Goal: Browse casually

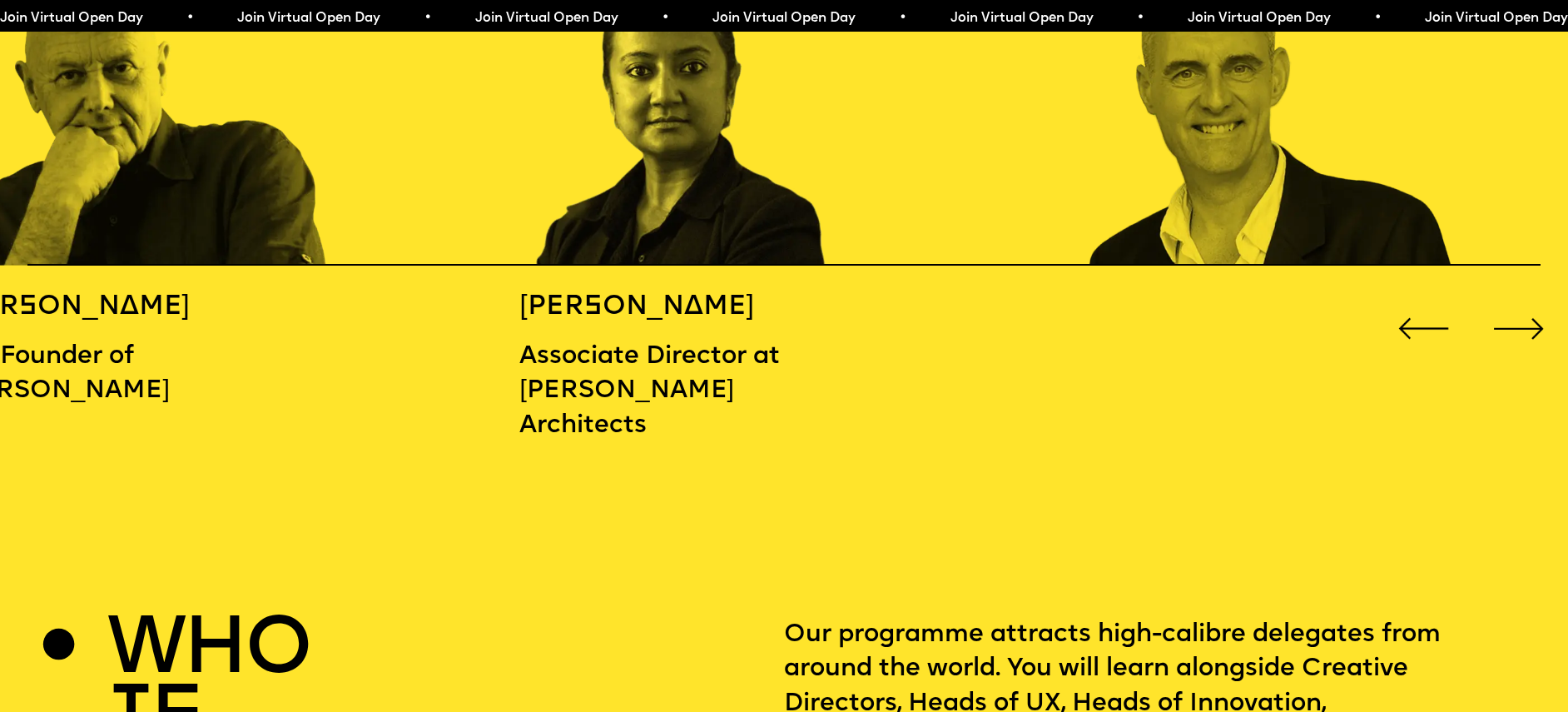
scroll to position [2546, 0]
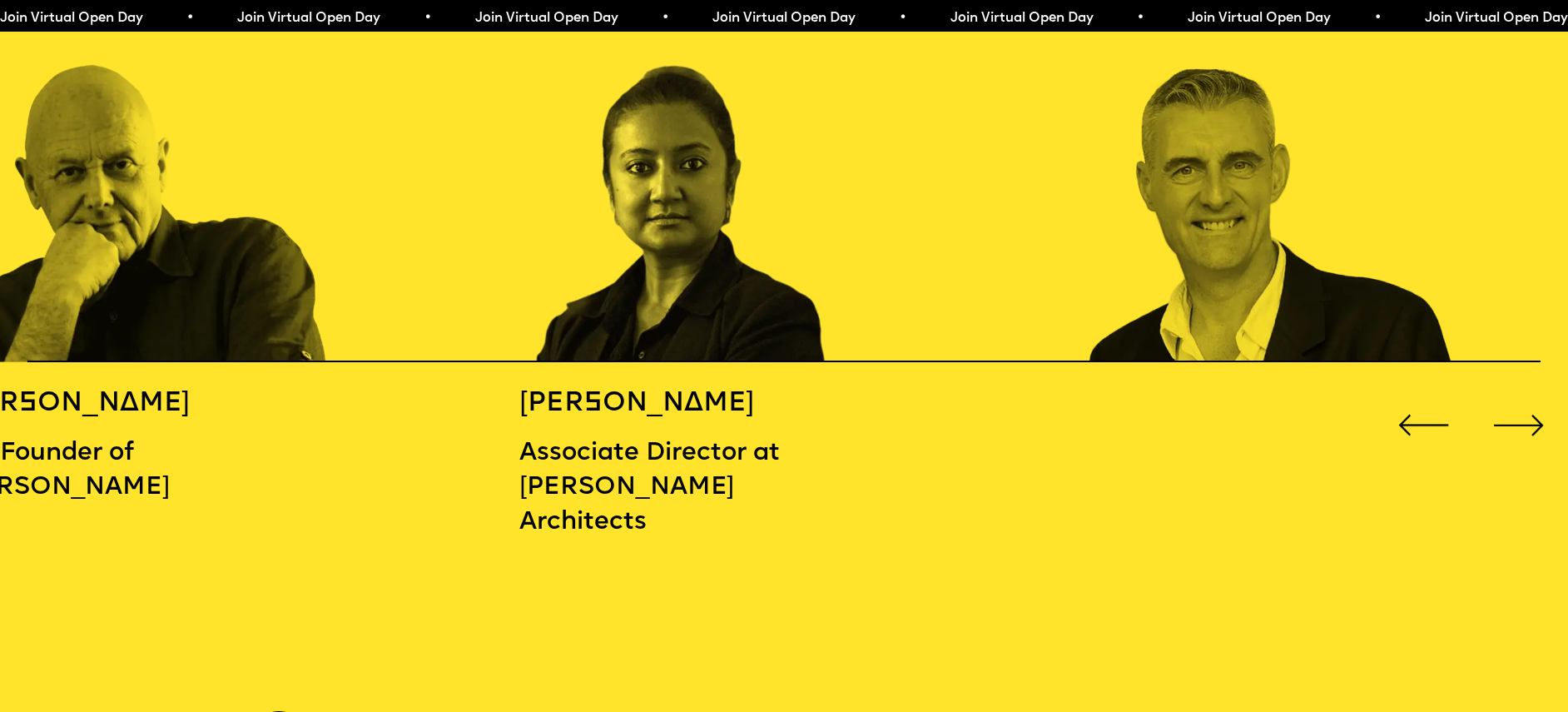
click at [1509, 417] on div "Next slide" at bounding box center [1518, 425] width 62 height 62
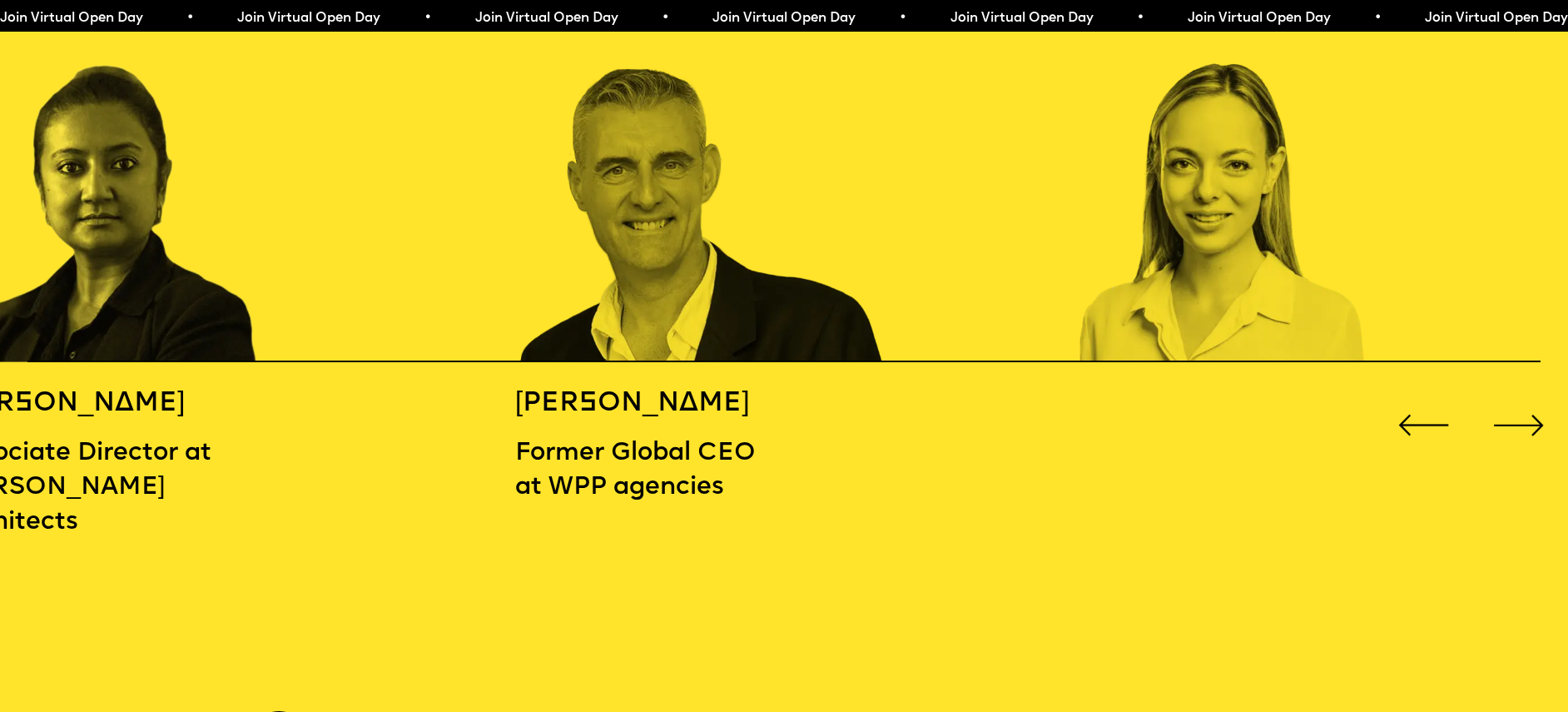
click at [1509, 417] on div "Next slide" at bounding box center [1518, 425] width 62 height 62
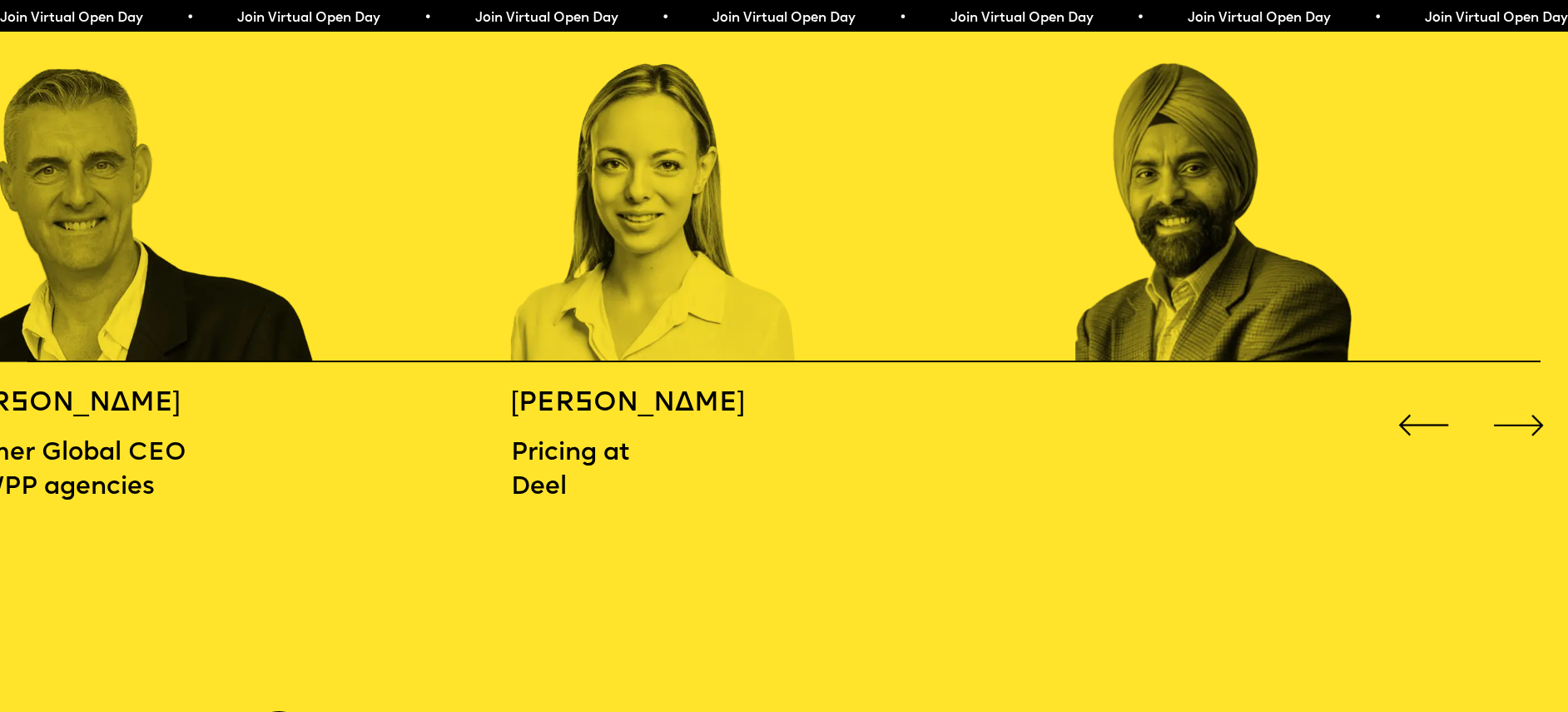
click at [1509, 417] on div "Next slide" at bounding box center [1518, 425] width 62 height 62
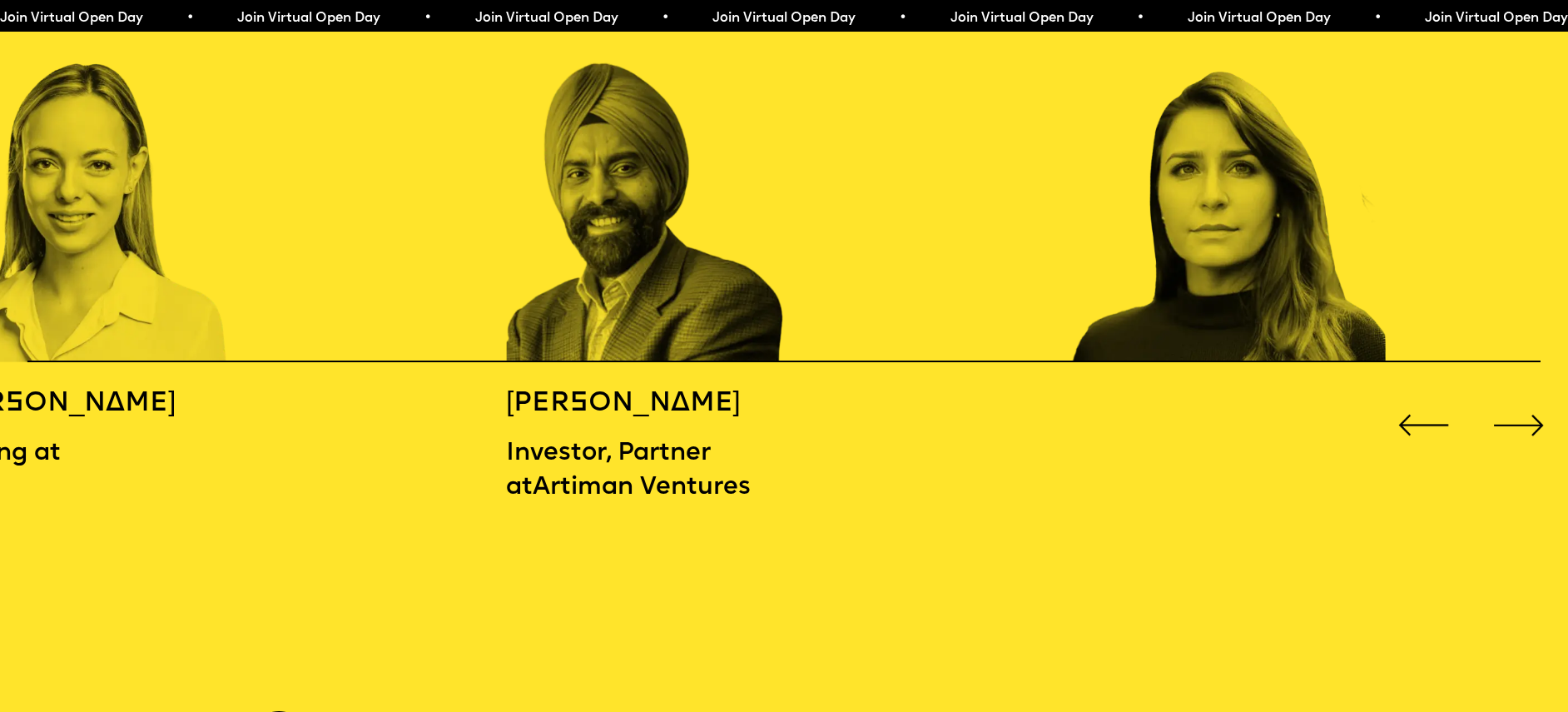
click at [1509, 417] on div "Next slide" at bounding box center [1518, 425] width 62 height 62
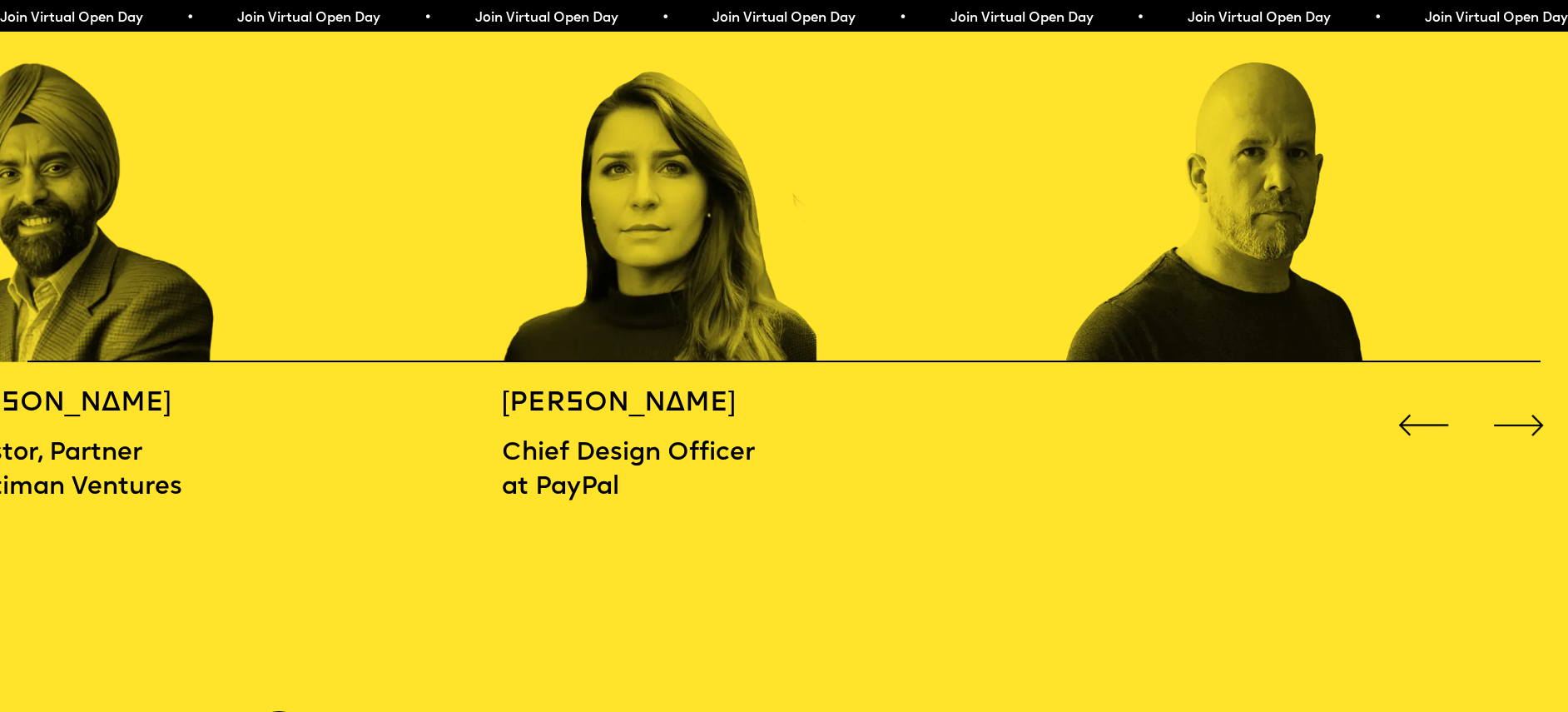
click at [1509, 417] on div "Next slide" at bounding box center [1518, 425] width 62 height 62
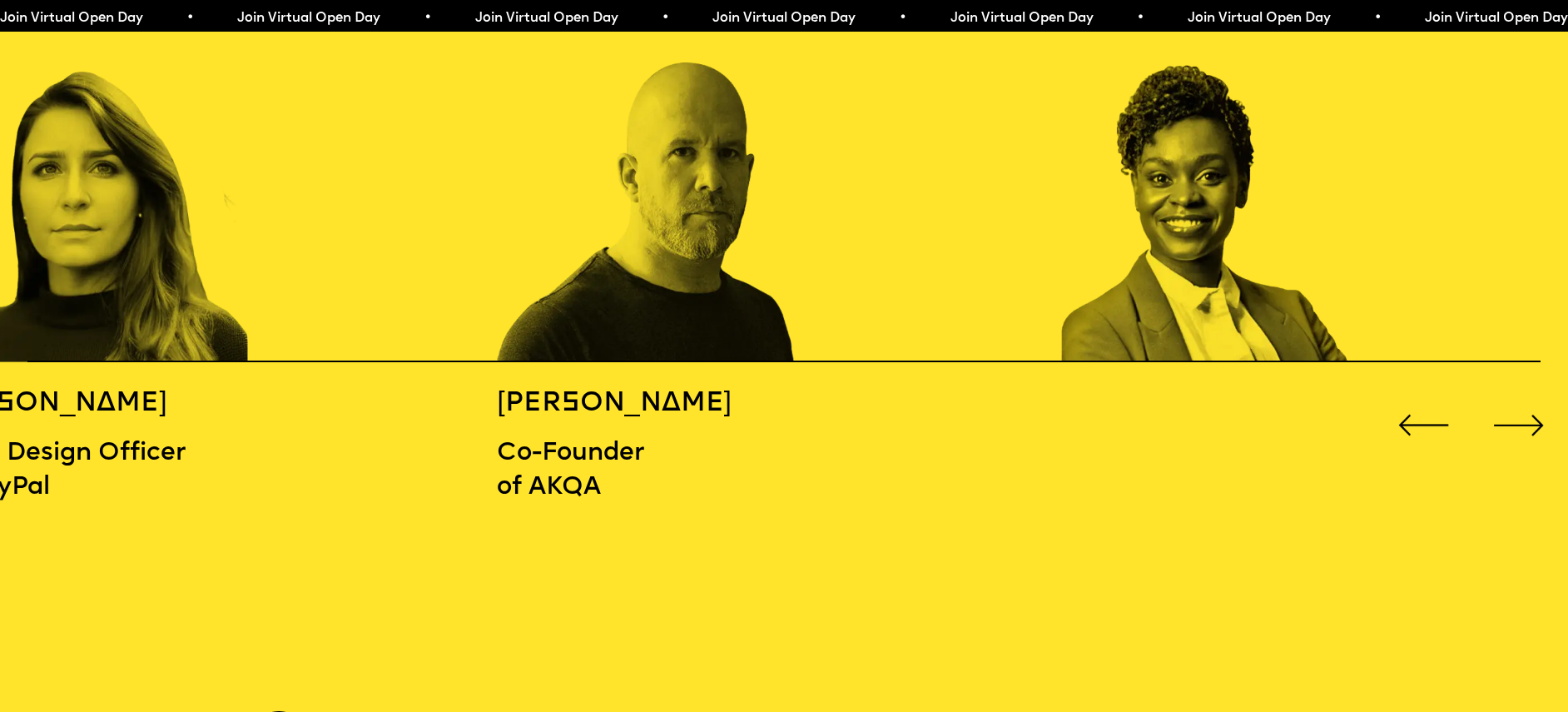
click at [1509, 417] on div "Next slide" at bounding box center [1518, 425] width 62 height 62
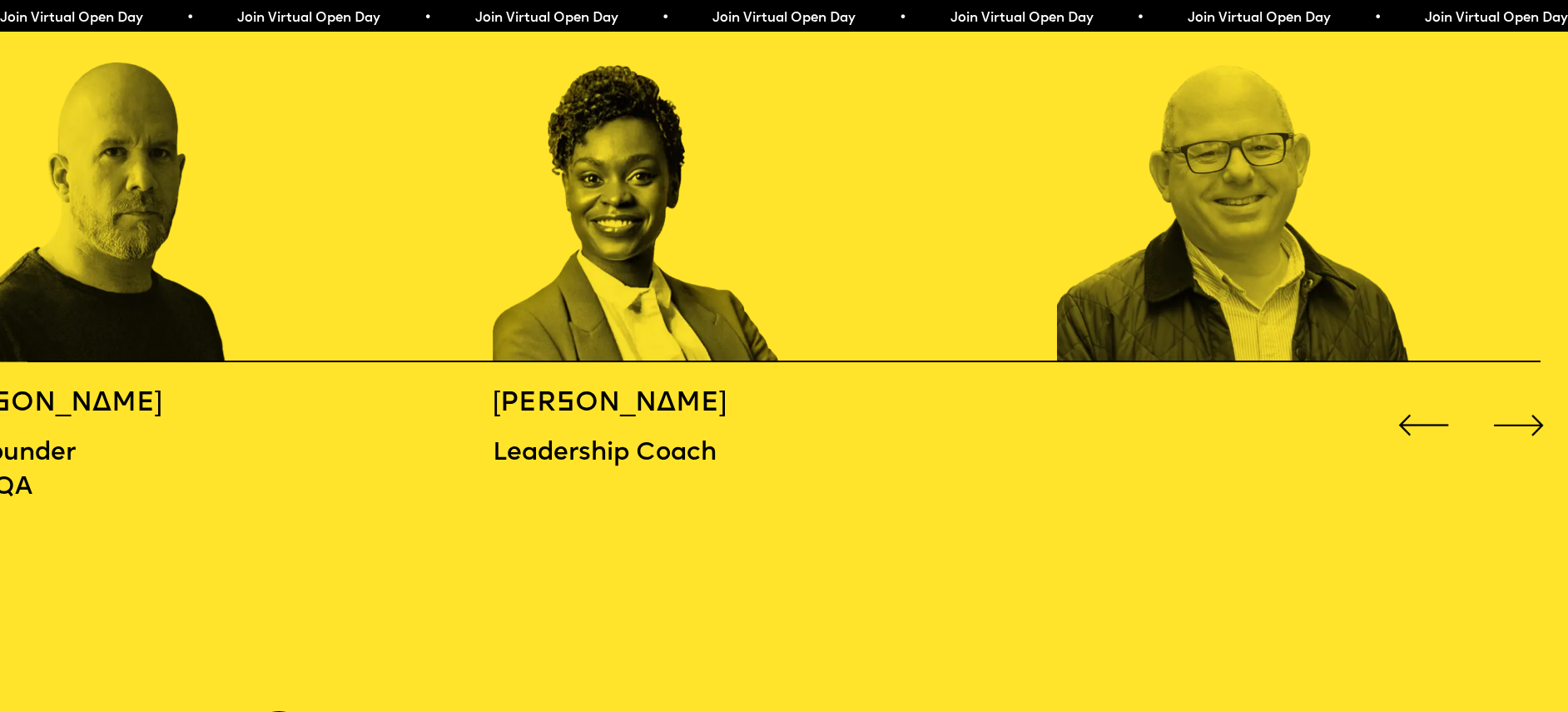
click at [1509, 417] on div "Next slide" at bounding box center [1518, 425] width 62 height 62
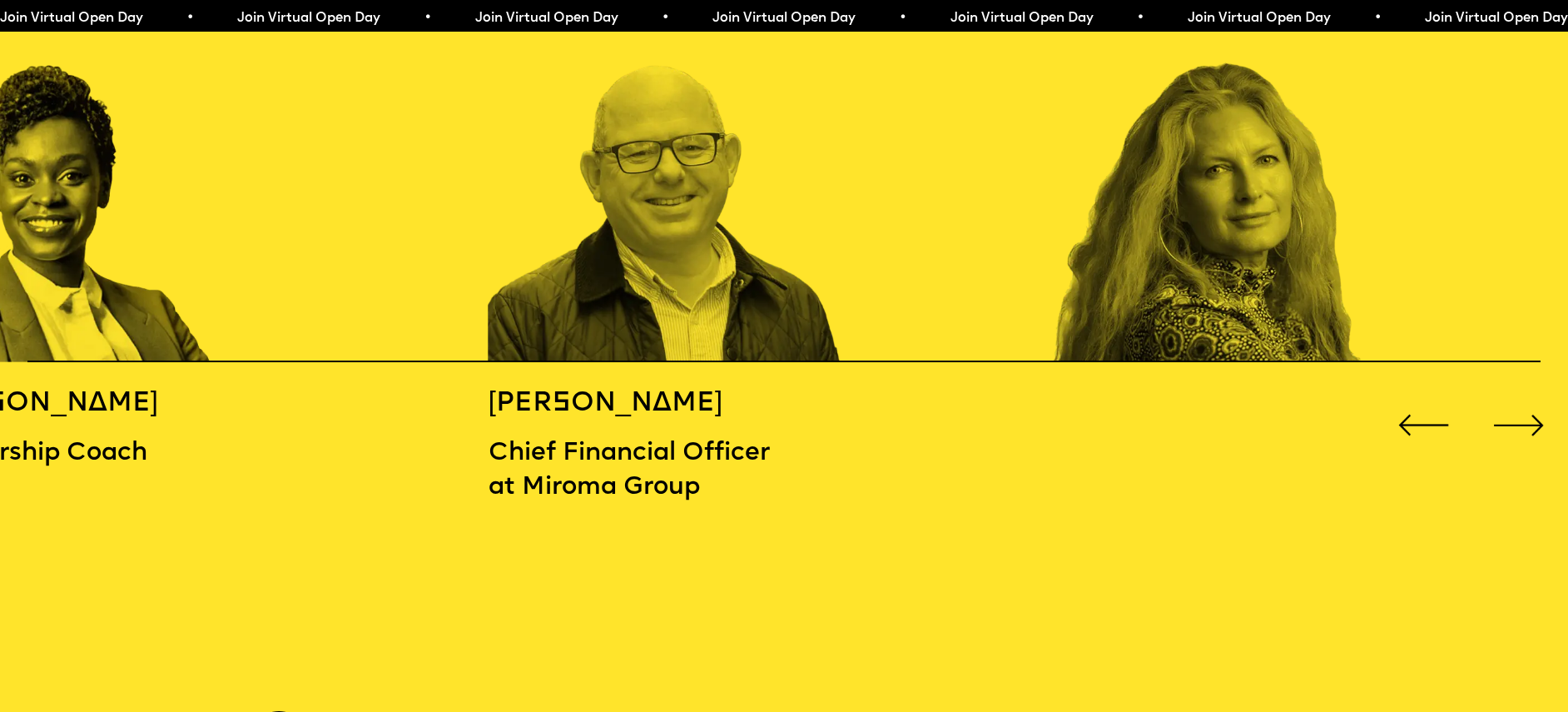
click at [1509, 417] on div "Next slide" at bounding box center [1518, 425] width 62 height 62
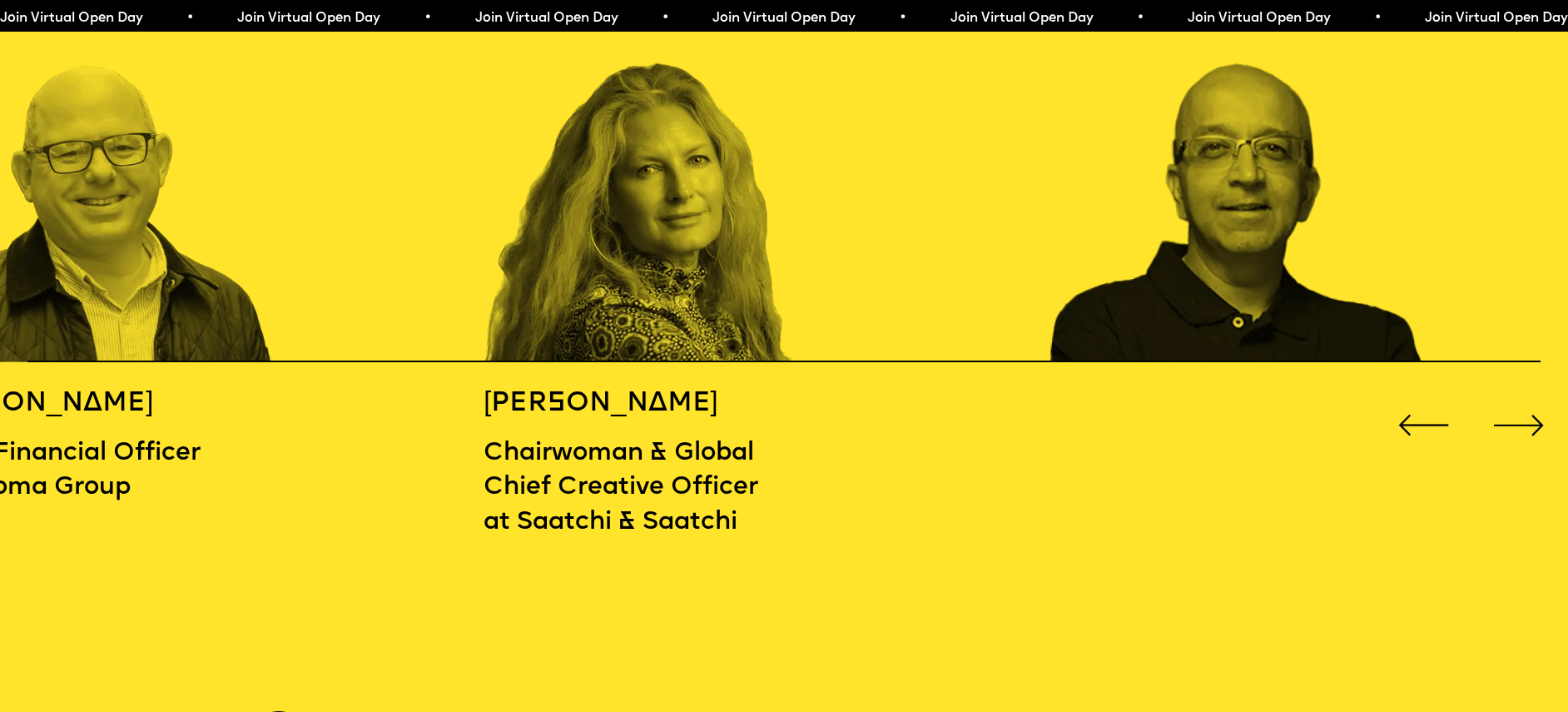
click at [1509, 417] on div "Next slide" at bounding box center [1518, 425] width 62 height 62
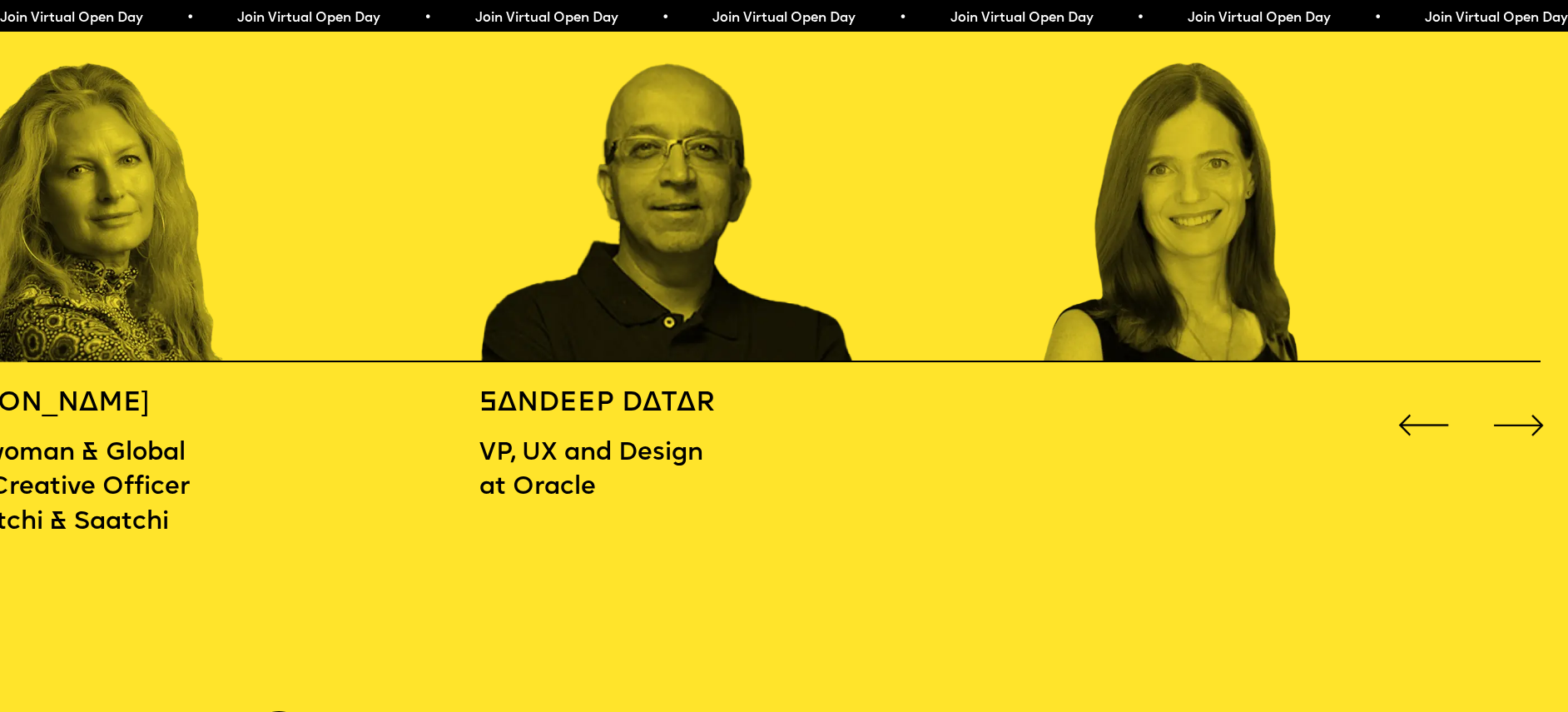
click at [1510, 417] on div "Next slide" at bounding box center [1518, 425] width 62 height 62
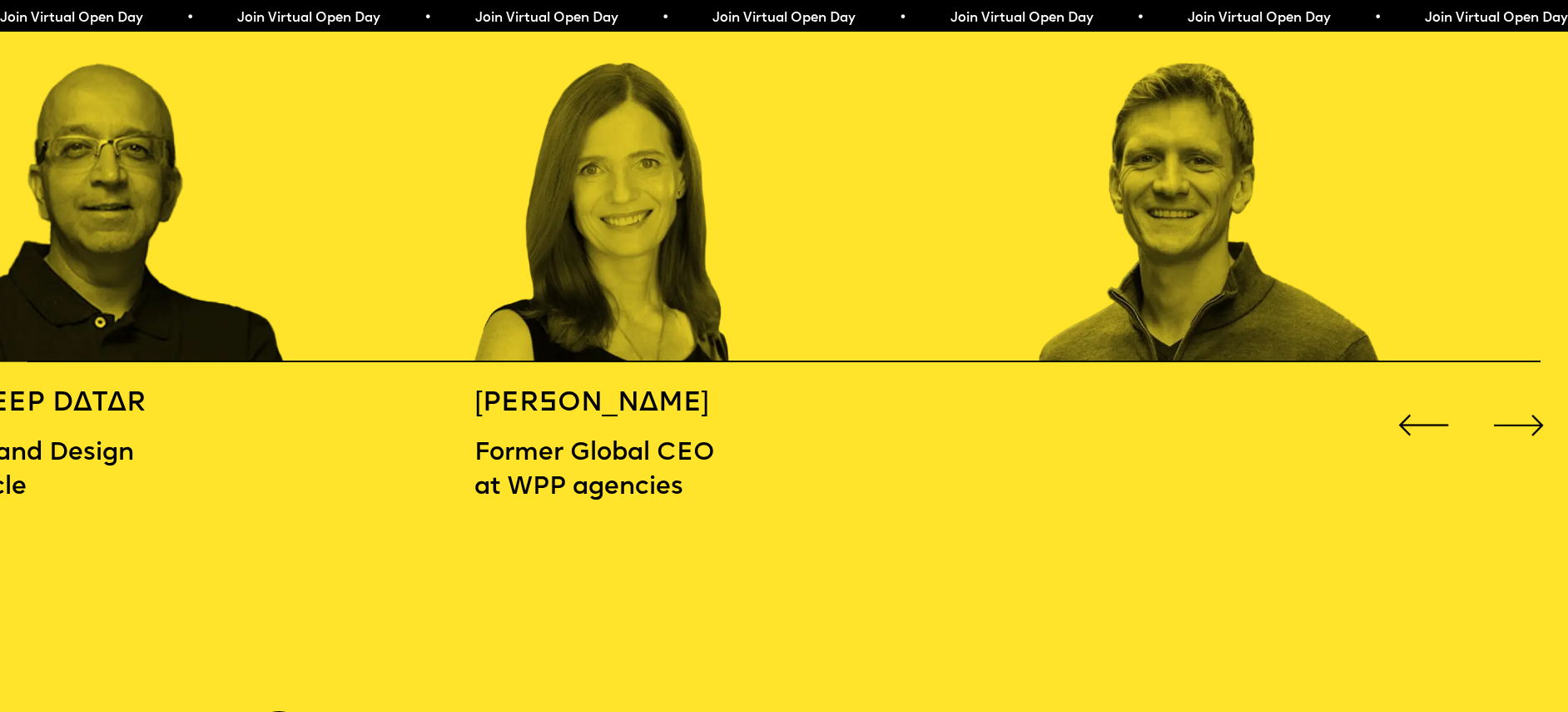
click at [1510, 417] on div "Next slide" at bounding box center [1518, 425] width 62 height 62
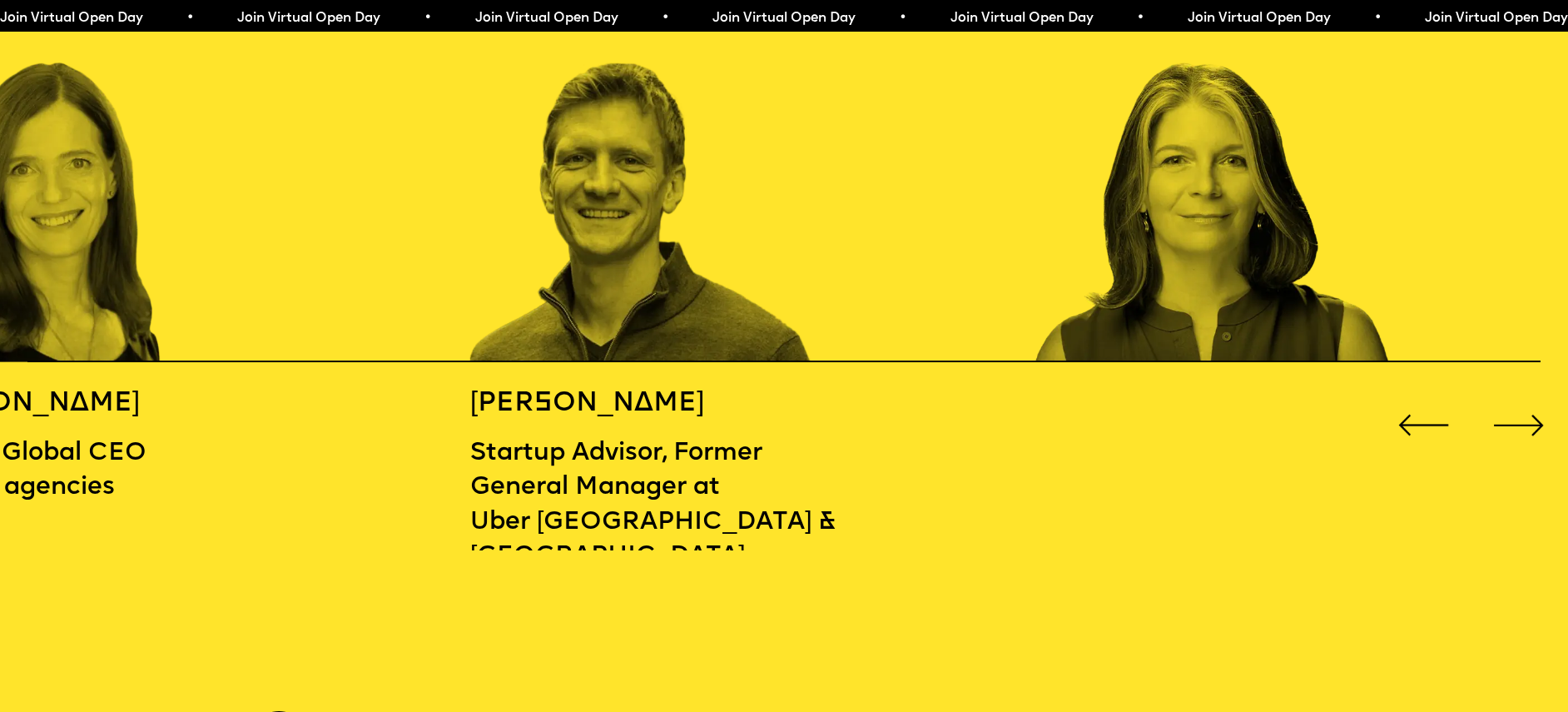
click at [1510, 417] on div "Next slide" at bounding box center [1518, 425] width 62 height 62
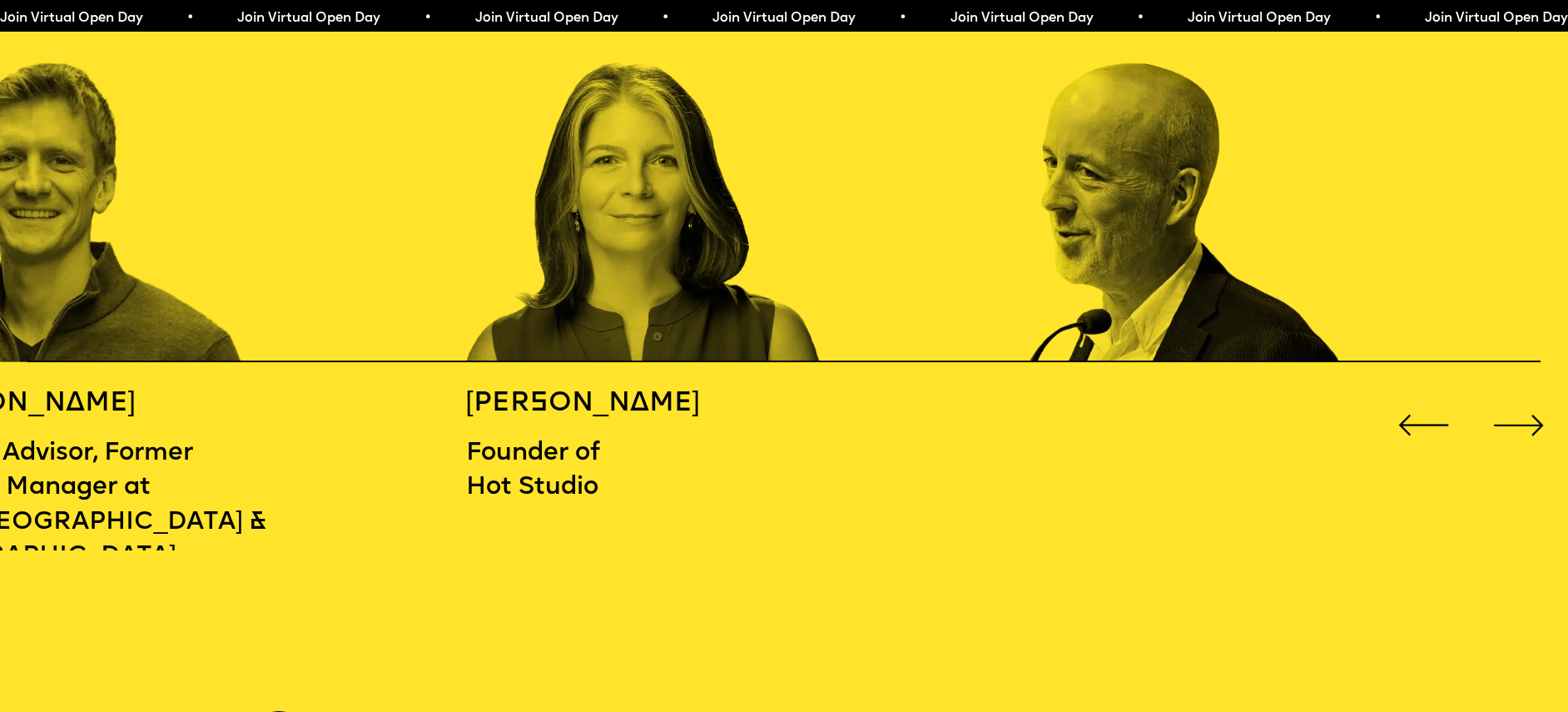
click at [1510, 417] on div "Next slide" at bounding box center [1518, 425] width 62 height 62
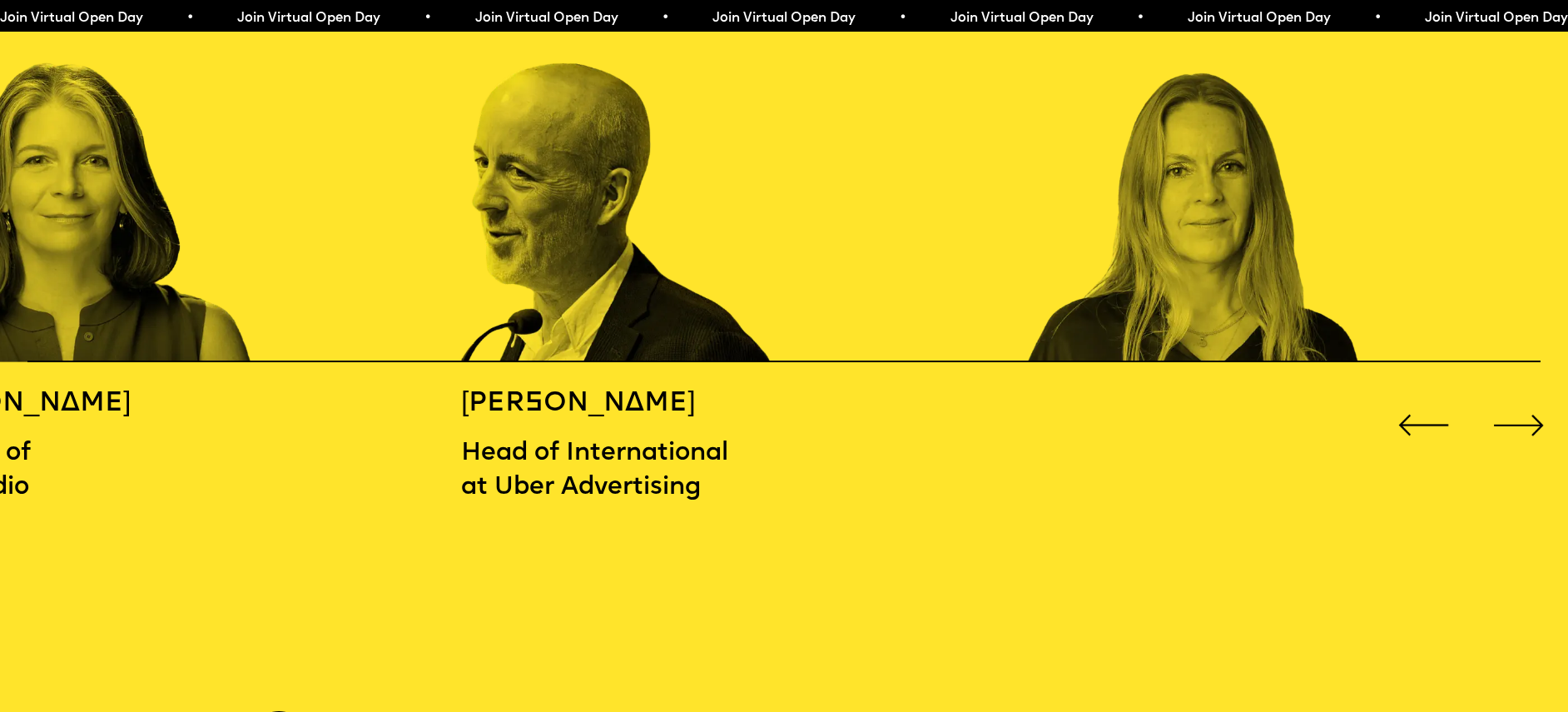
click at [1511, 416] on div "Next slide" at bounding box center [1518, 425] width 62 height 62
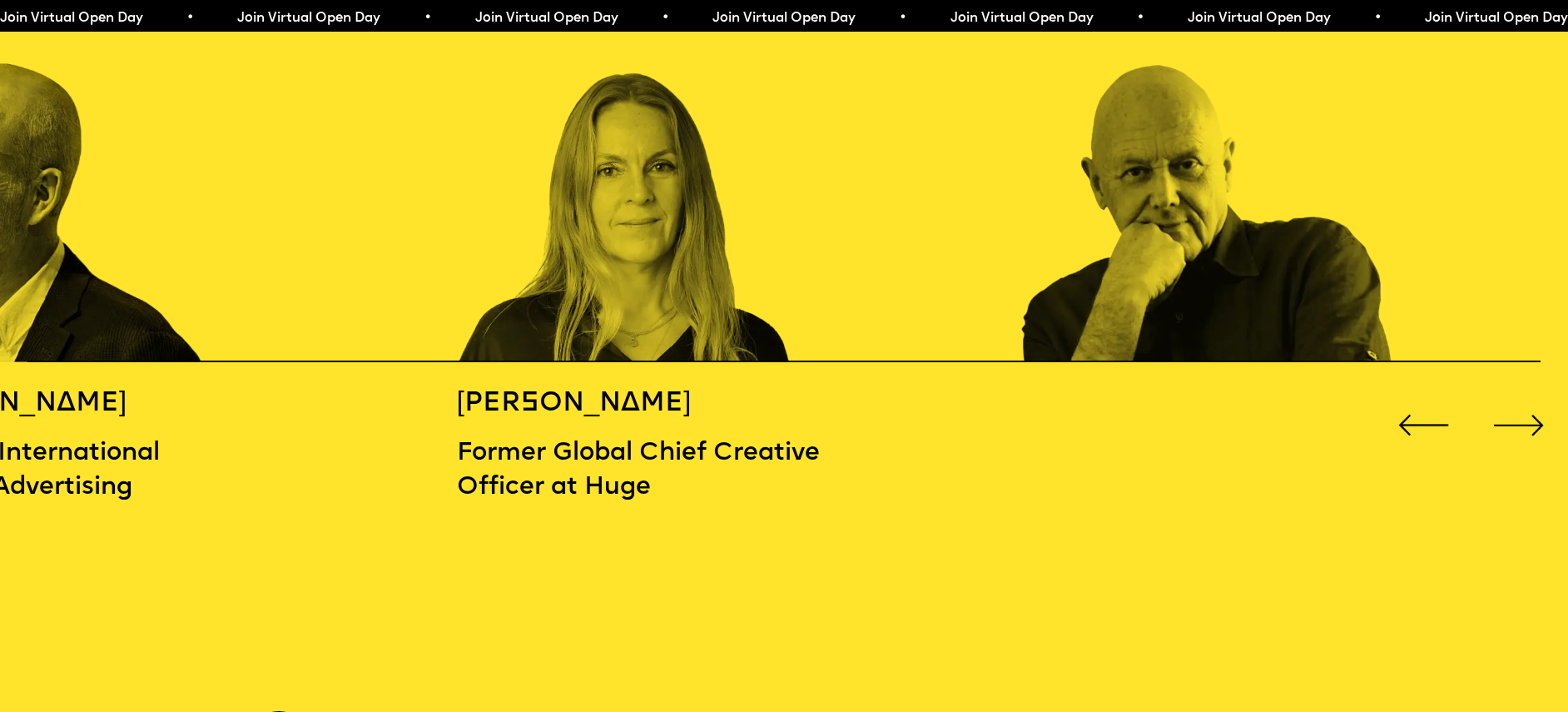
click at [1511, 416] on div "Next slide" at bounding box center [1518, 425] width 62 height 62
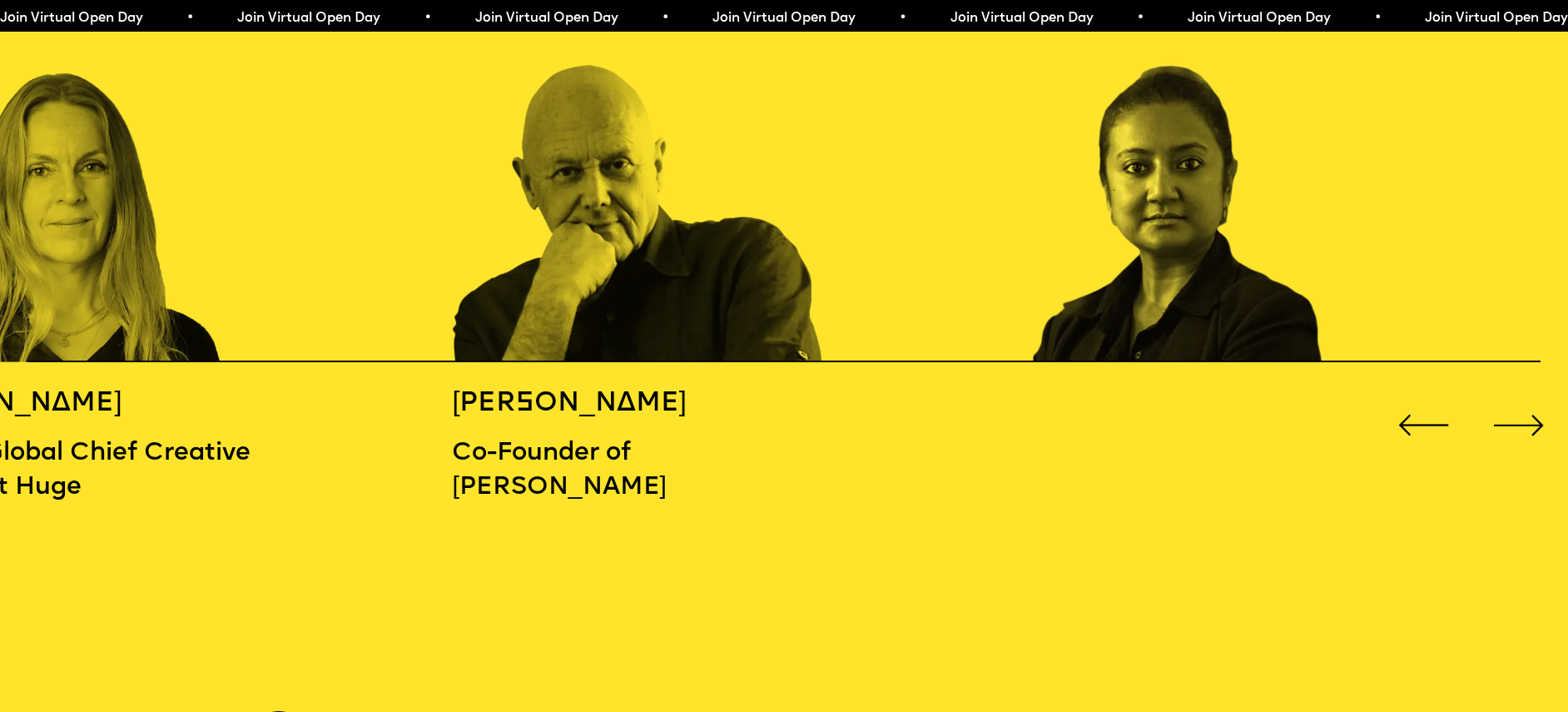
click at [1511, 416] on div "Next slide" at bounding box center [1518, 425] width 62 height 62
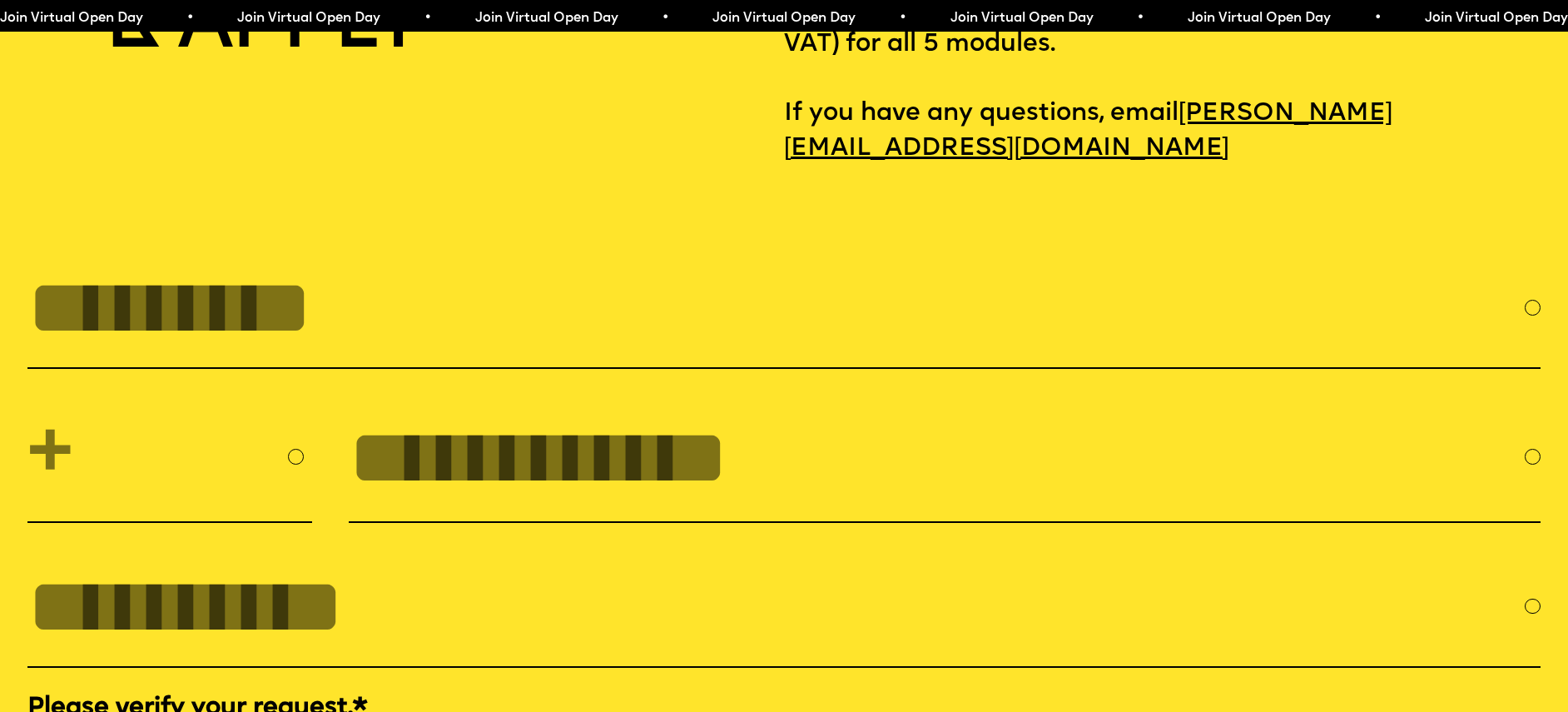
scroll to position [6983, 0]
